Goal: Task Accomplishment & Management: Use online tool/utility

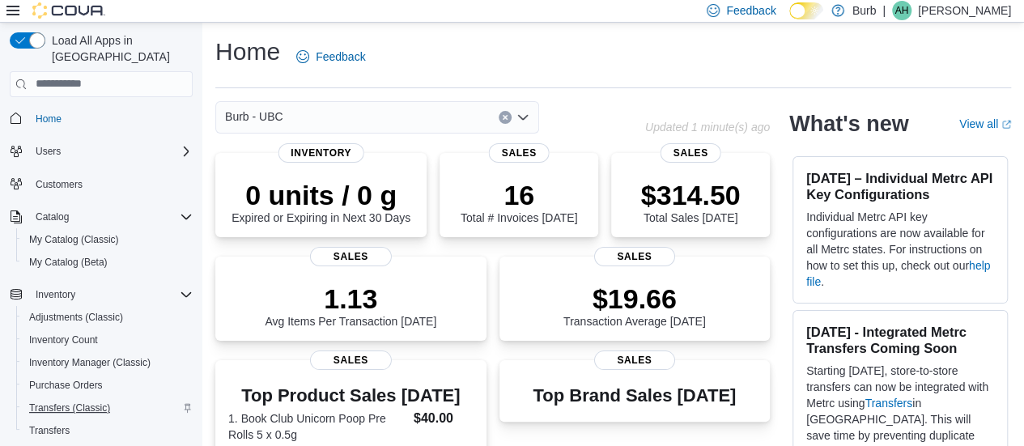
scroll to position [158, 0]
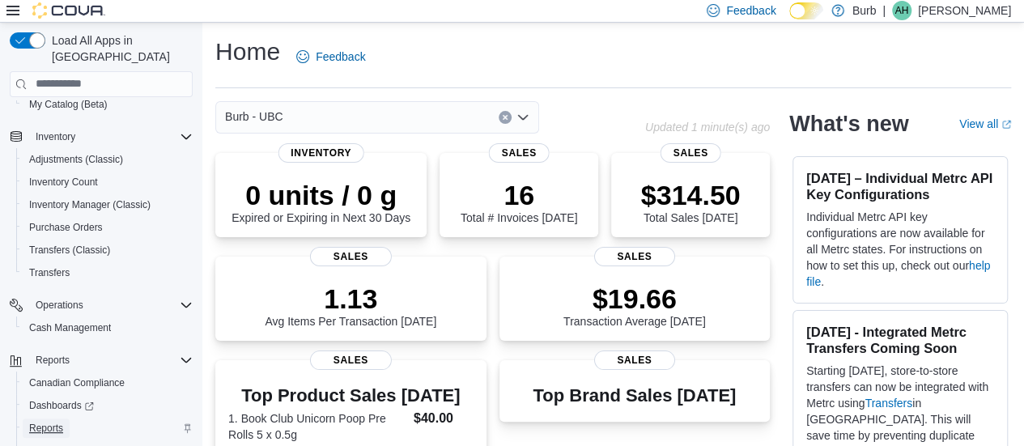
click at [52, 422] on span "Reports" at bounding box center [46, 428] width 34 height 13
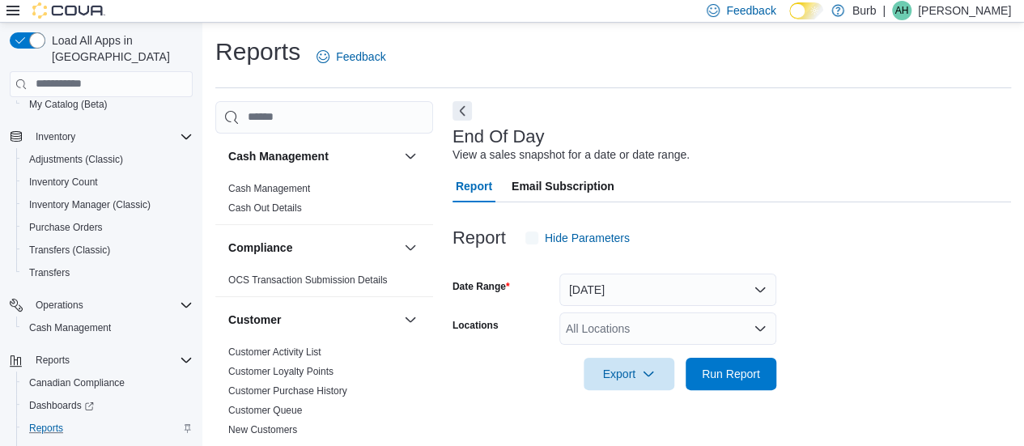
scroll to position [34, 0]
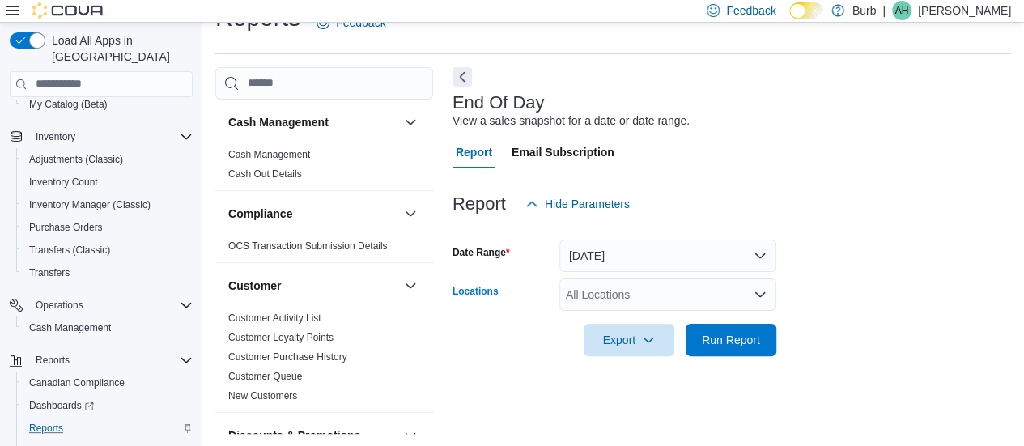
click at [592, 281] on div "All Locations" at bounding box center [667, 294] width 217 height 32
type input "***"
click at [718, 339] on span "Run Report" at bounding box center [731, 339] width 58 height 16
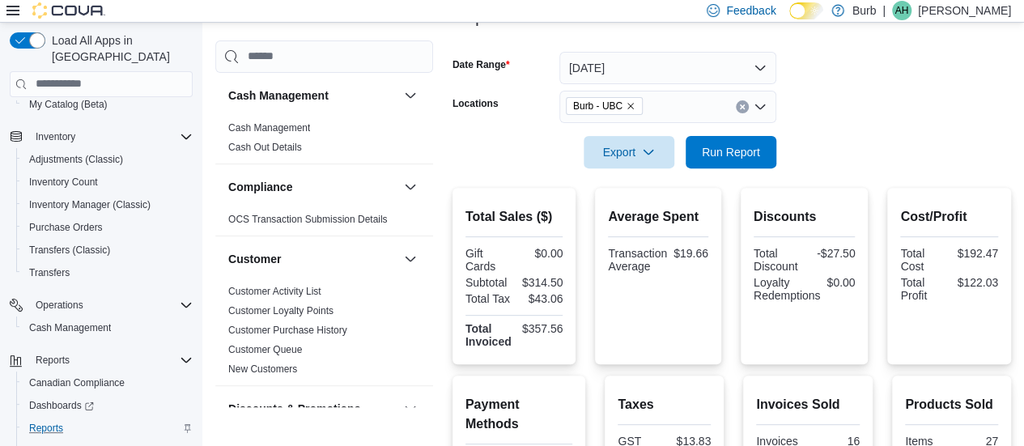
scroll to position [220, 0]
